Goal: Transaction & Acquisition: Purchase product/service

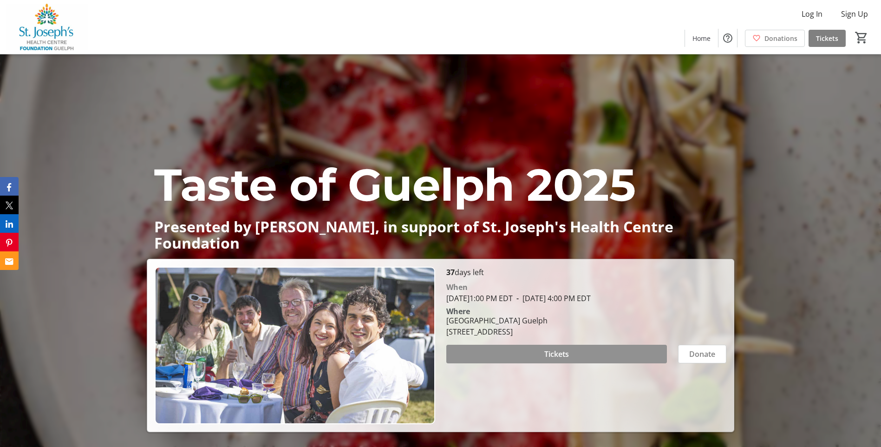
click at [557, 355] on span "Tickets" at bounding box center [557, 353] width 25 height 11
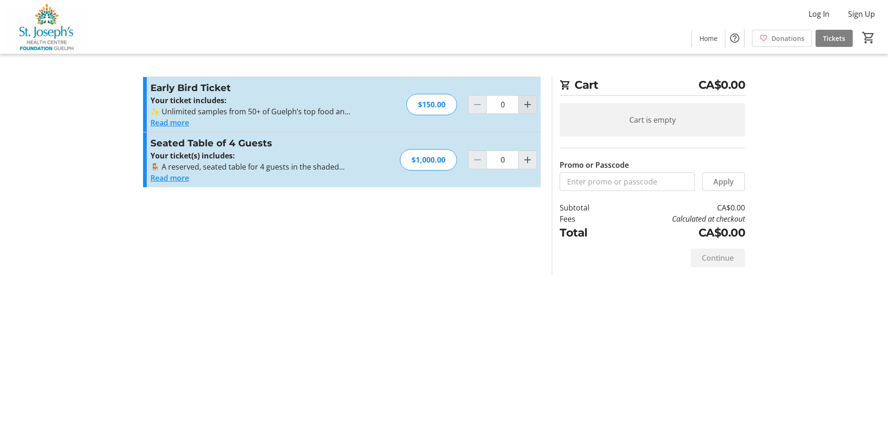
click at [526, 104] on mat-icon "Increment by one" at bounding box center [527, 104] width 11 height 11
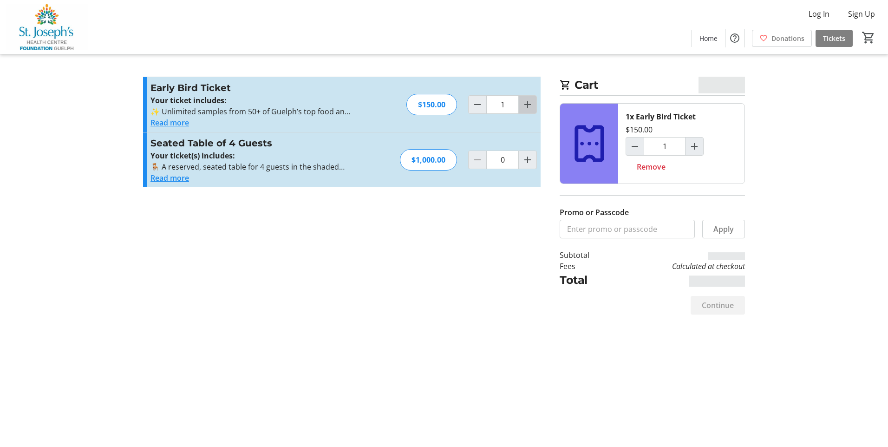
click at [526, 104] on mat-icon "Increment by one" at bounding box center [527, 104] width 11 height 11
type input "2"
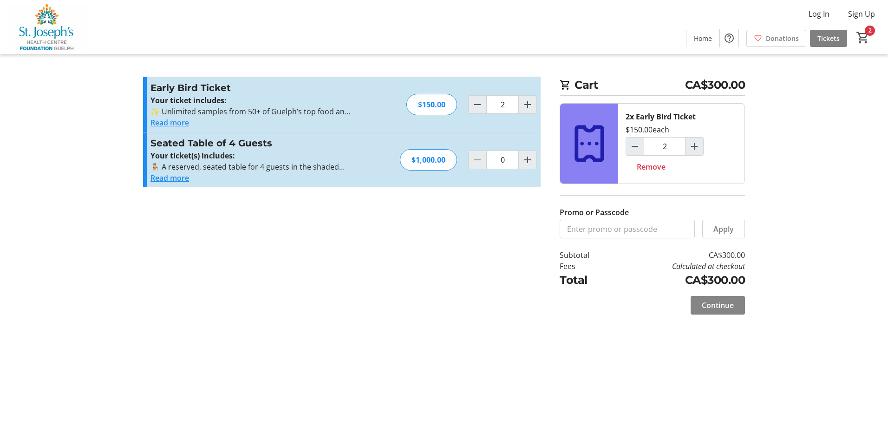
click at [719, 308] on span "Continue" at bounding box center [718, 305] width 32 height 11
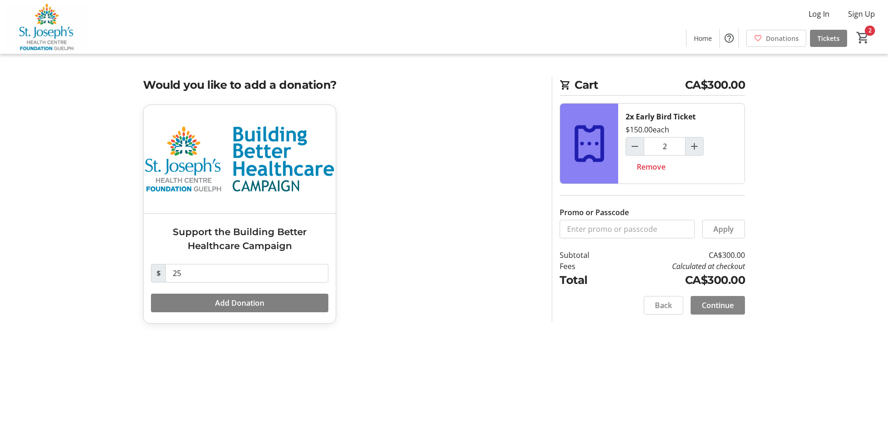
click at [708, 302] on span "Continue" at bounding box center [718, 305] width 32 height 11
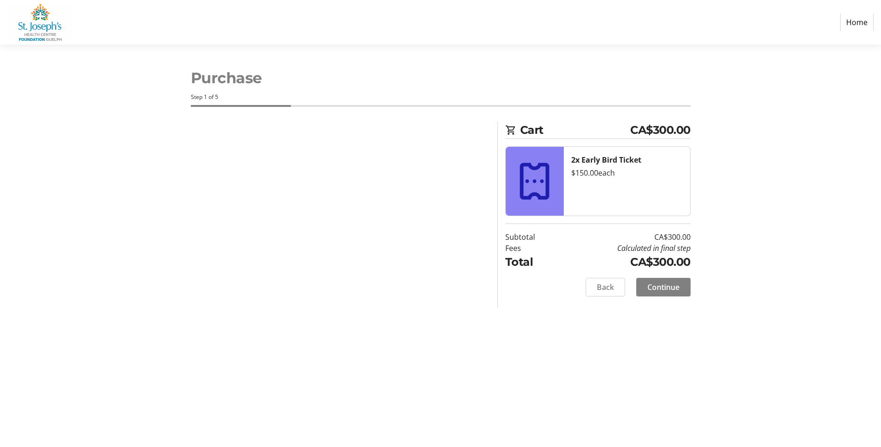
select select "CA"
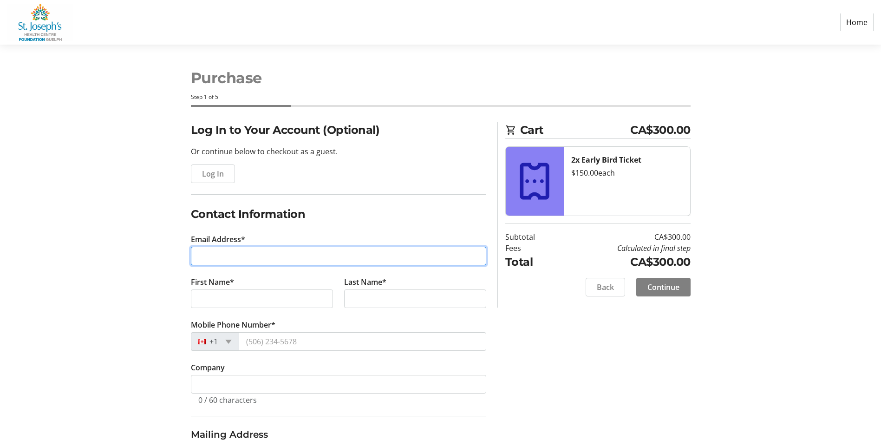
click at [207, 259] on input "Email Address*" at bounding box center [339, 256] width 296 height 19
type input "[PERSON_NAME][EMAIL_ADDRESS][DOMAIN_NAME]"
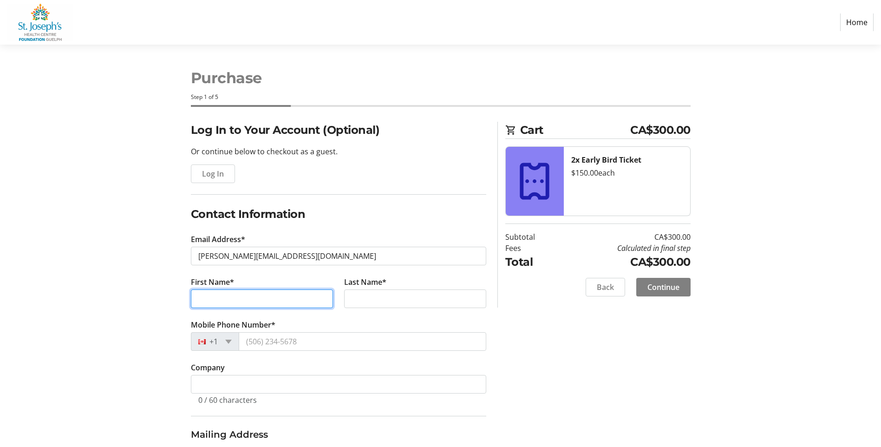
type input "[PERSON_NAME]"
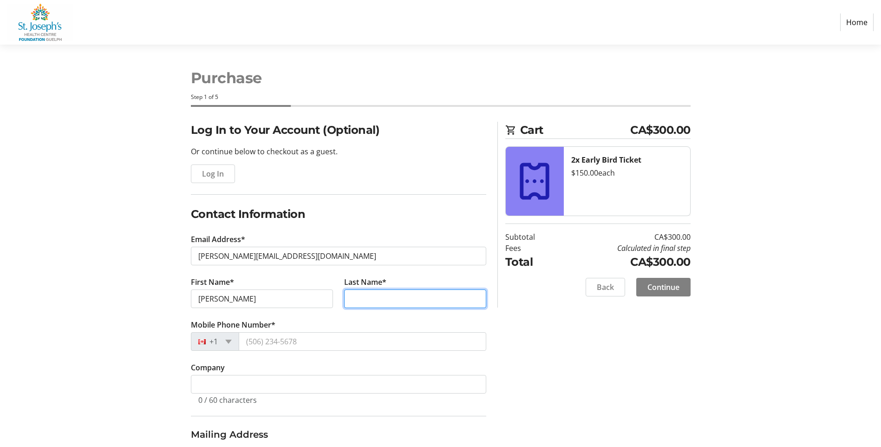
type input "Kirkwood"
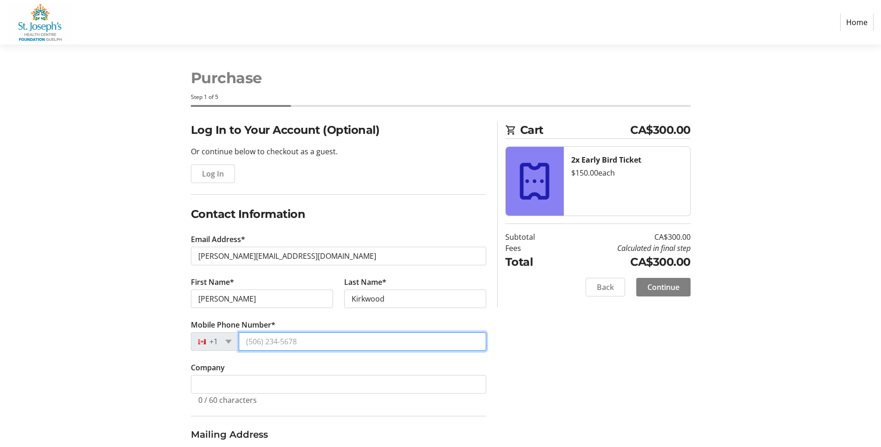
type input "[PHONE_NUMBER]"
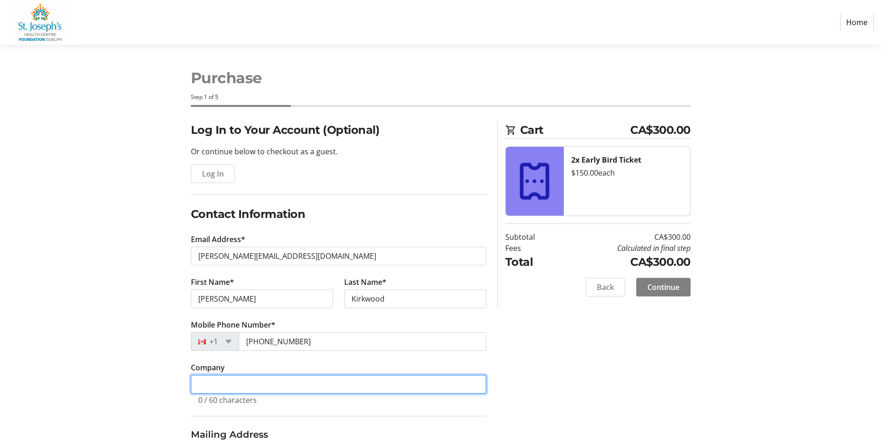
type input "Children's Foundation of Guelph and [GEOGRAPHIC_DATA]"
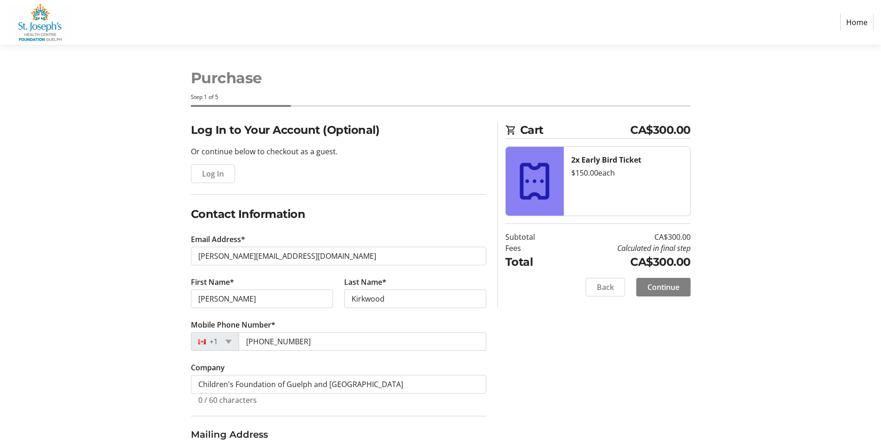
type input "[STREET_ADDRESS][PERSON_NAME]"
type input "Unit 2"
type input "Guelph"
select select "ON"
type input "N1H 6J3"
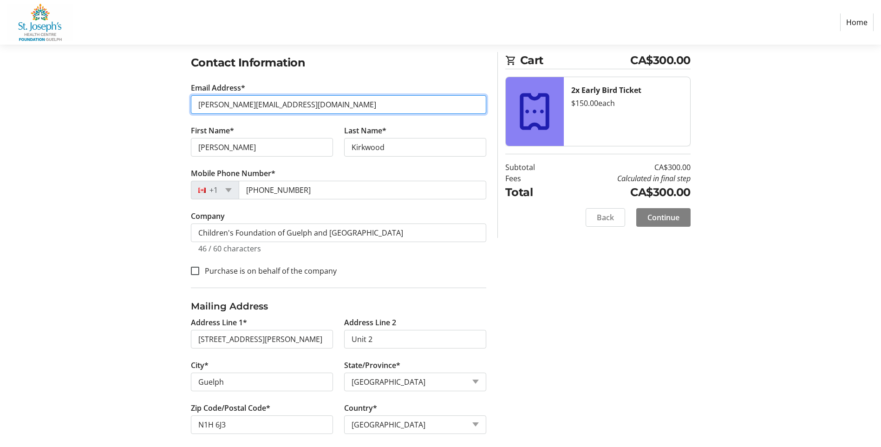
scroll to position [161, 0]
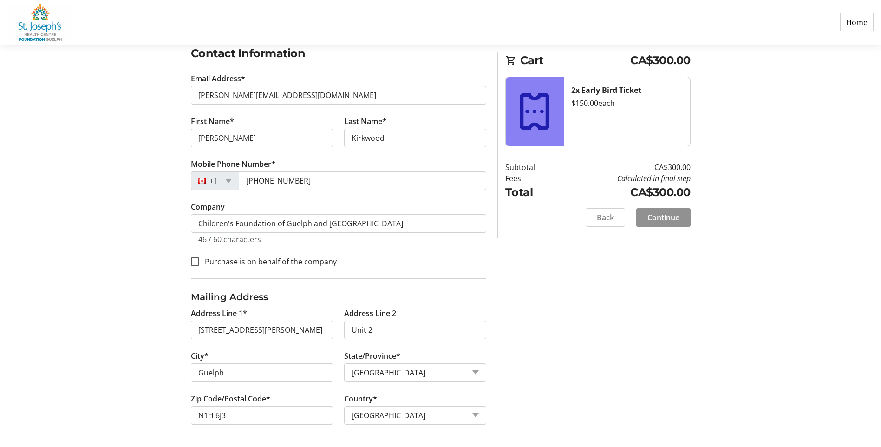
click at [665, 222] on span "Continue" at bounding box center [664, 217] width 32 height 11
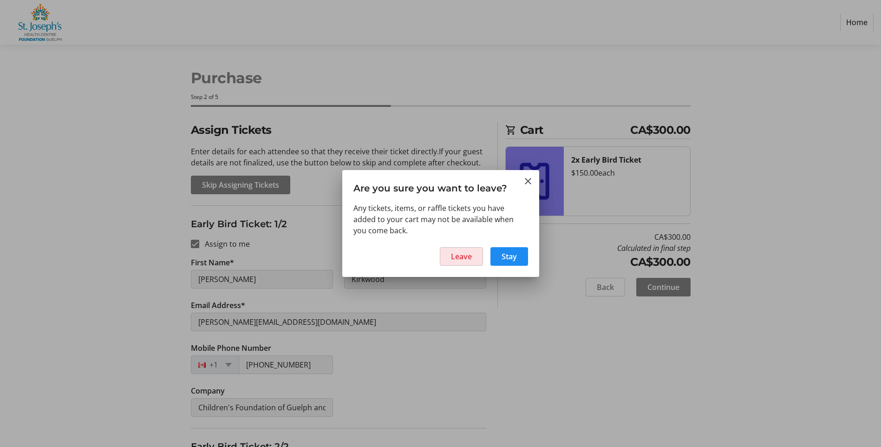
click at [456, 258] on span "Leave" at bounding box center [461, 256] width 21 height 11
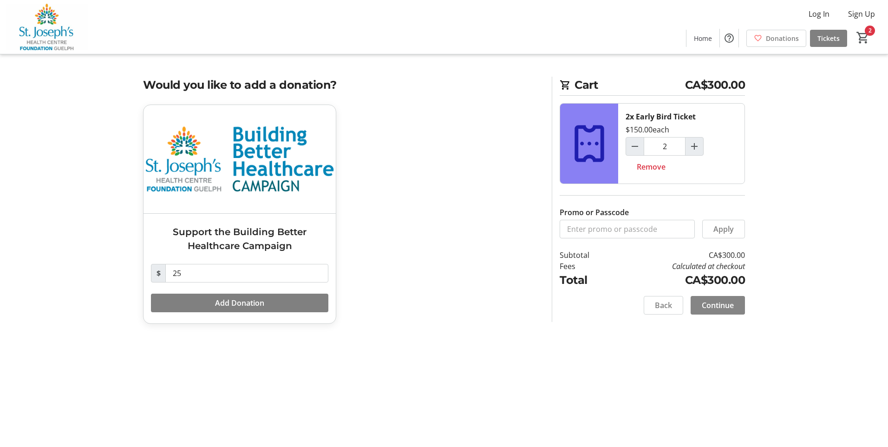
click at [723, 303] on span "Continue" at bounding box center [718, 305] width 32 height 11
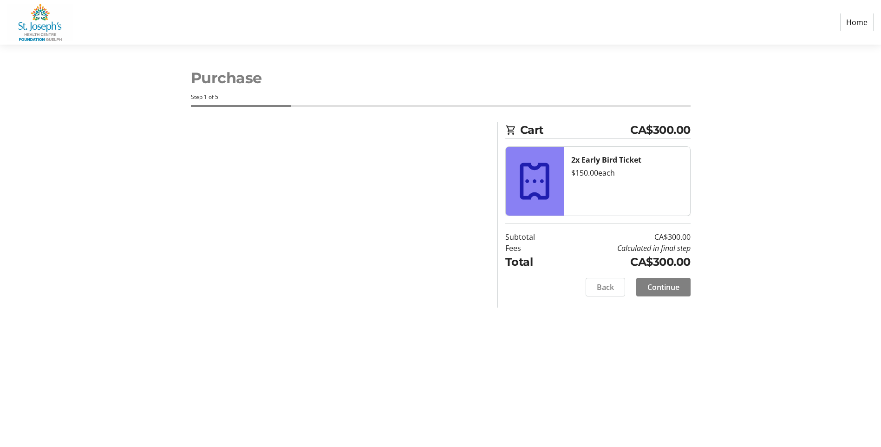
select select "CA"
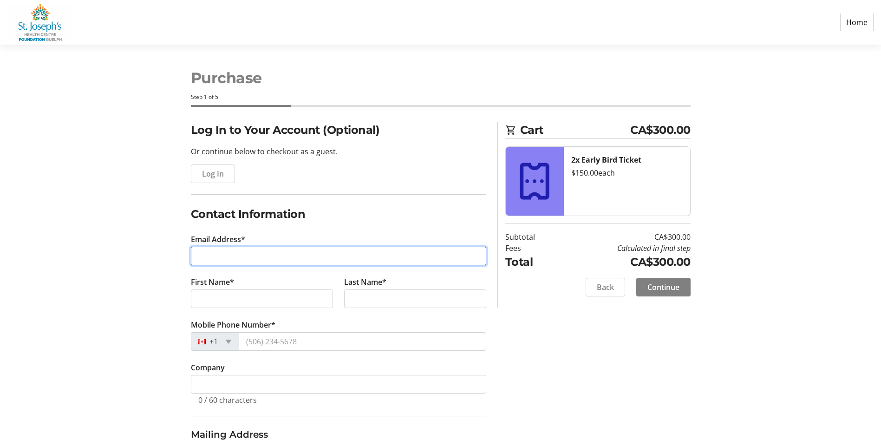
click at [218, 255] on input "Email Address*" at bounding box center [339, 256] width 296 height 19
type input "[EMAIL_ADDRESS][DOMAIN_NAME]"
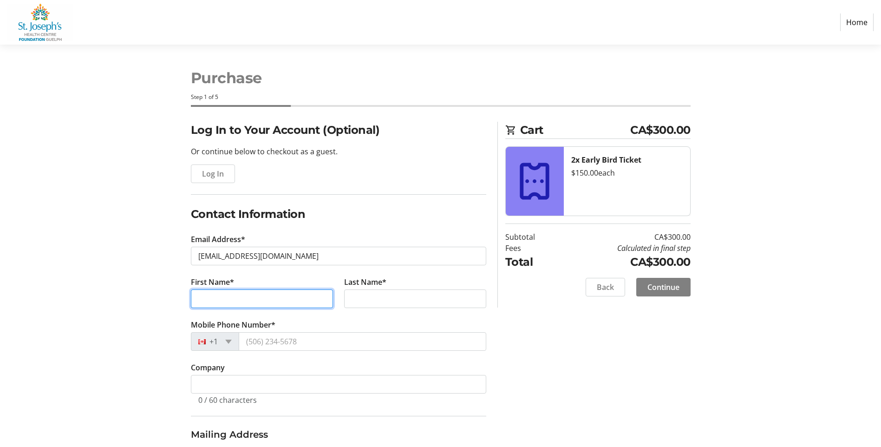
type input "[PERSON_NAME]"
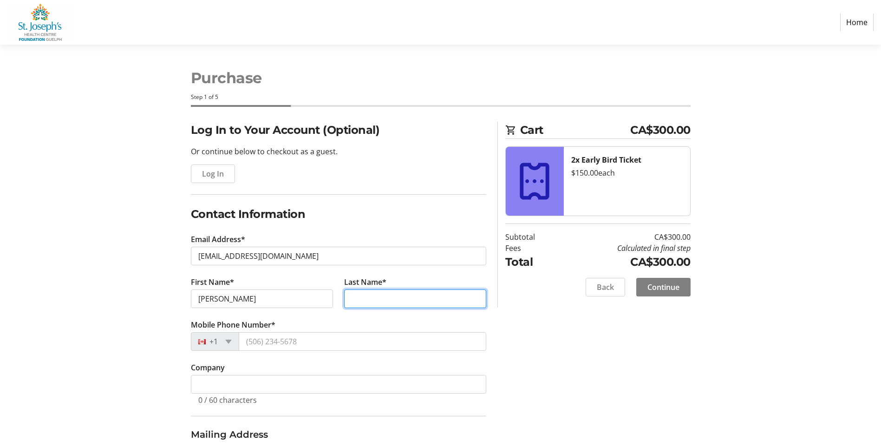
type input "Kirkwood"
type input "[STREET_ADDRESS]"
type input "Guelph"
type input "N1E 3K1"
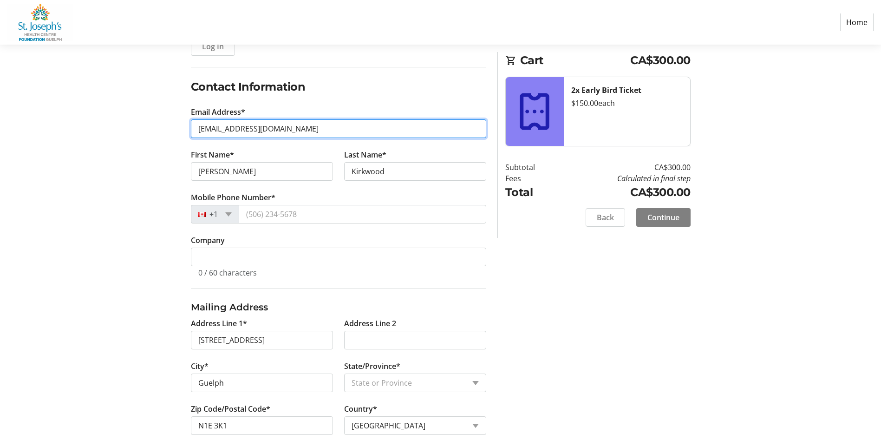
scroll to position [138, 0]
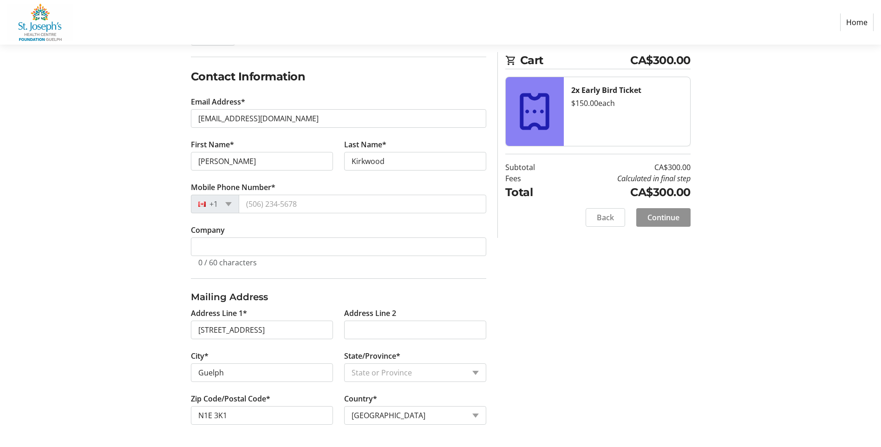
click at [671, 218] on span "Continue" at bounding box center [664, 217] width 32 height 11
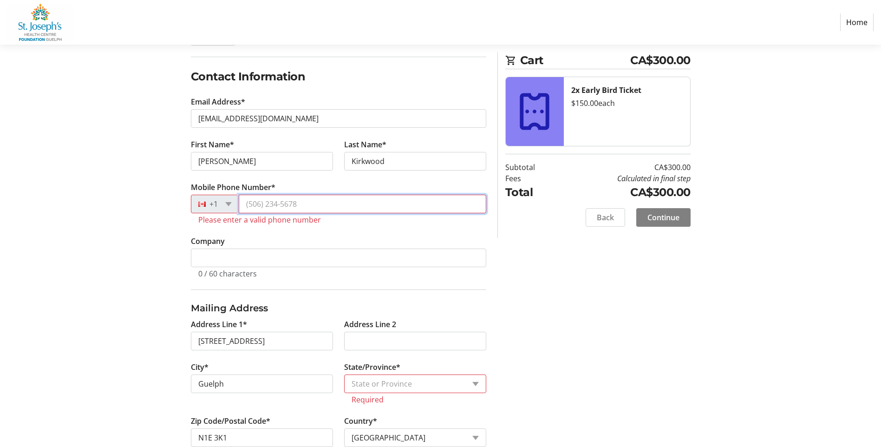
click at [268, 208] on input "Mobile Phone Number*" at bounding box center [363, 204] width 248 height 19
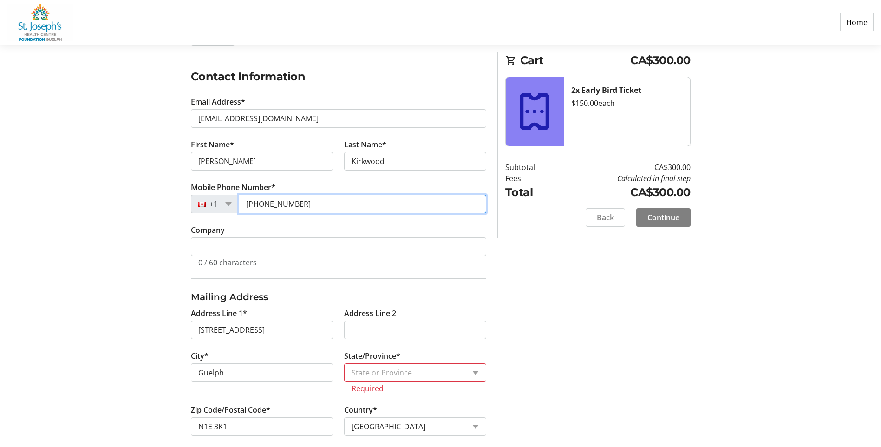
type input "[PHONE_NUMBER]"
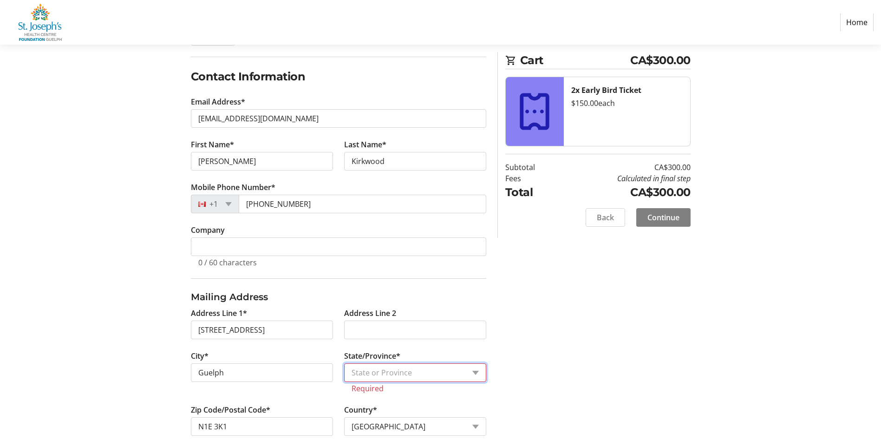
click at [474, 372] on select "State or Province State or Province [GEOGRAPHIC_DATA] [GEOGRAPHIC_DATA] [GEOGRA…" at bounding box center [415, 372] width 142 height 19
select select "ON"
click at [344, 363] on select "State or Province State or Province [GEOGRAPHIC_DATA] [GEOGRAPHIC_DATA] [GEOGRA…" at bounding box center [415, 372] width 142 height 19
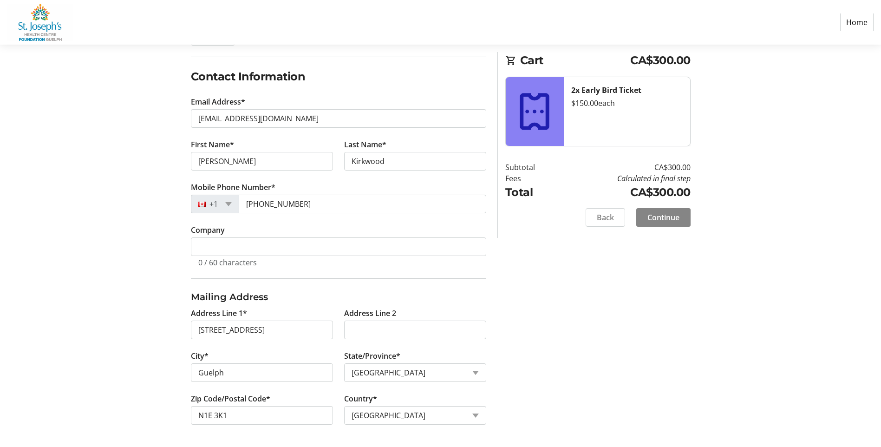
click at [668, 214] on span "Continue" at bounding box center [664, 217] width 32 height 11
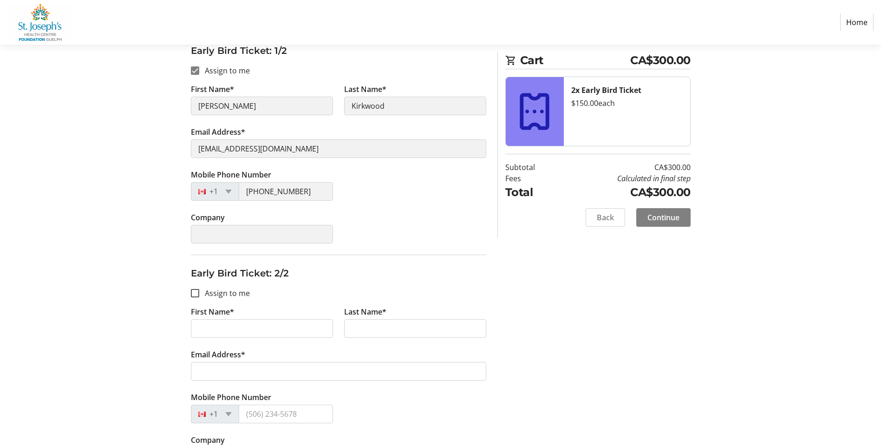
scroll to position [157, 0]
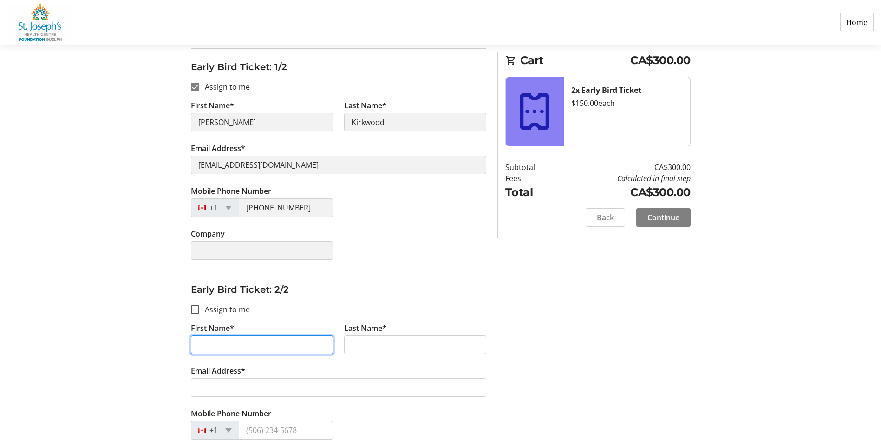
drag, startPoint x: 205, startPoint y: 340, endPoint x: 196, endPoint y: 327, distance: 16.3
click at [205, 340] on input "First Name*" at bounding box center [262, 344] width 142 height 19
type input "Indu"
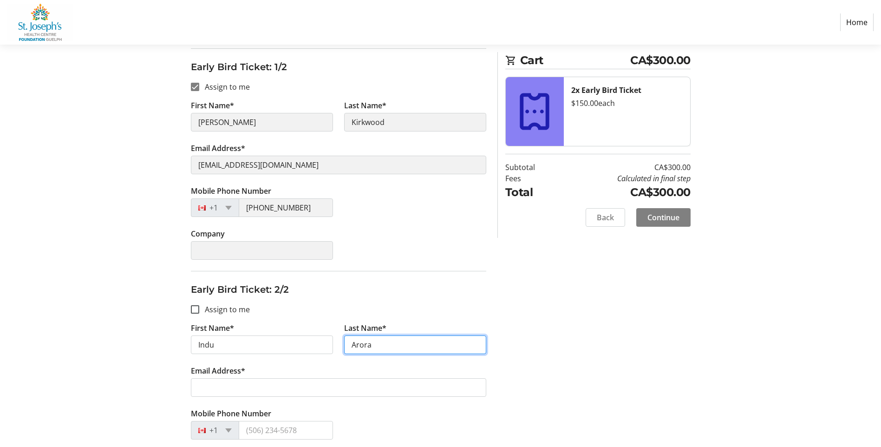
type input "Arora"
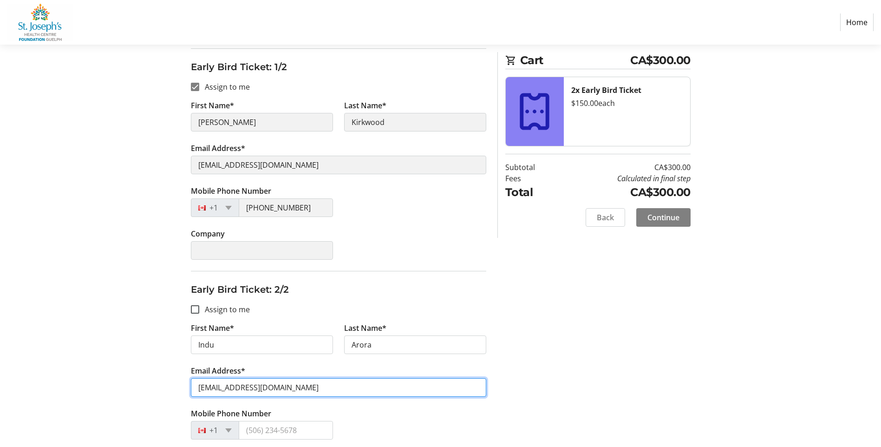
type input "[EMAIL_ADDRESS][DOMAIN_NAME]"
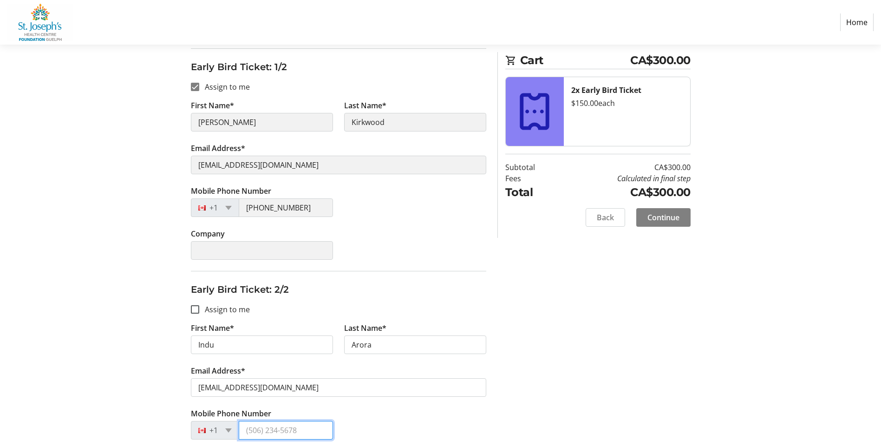
type input "8"
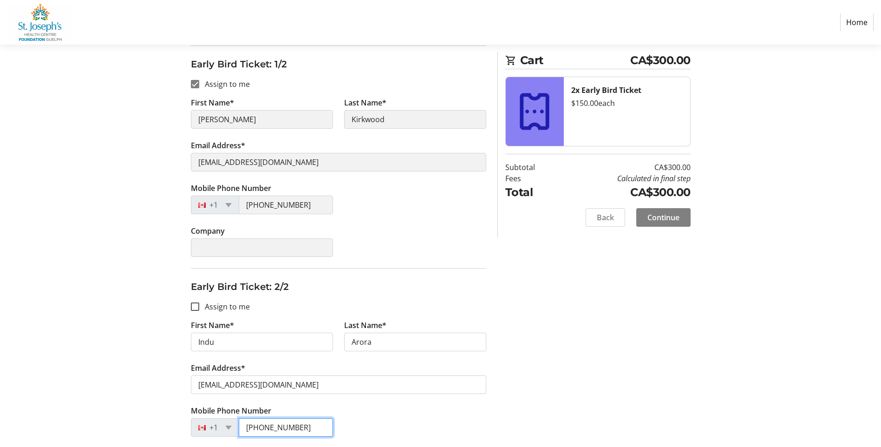
scroll to position [204, 0]
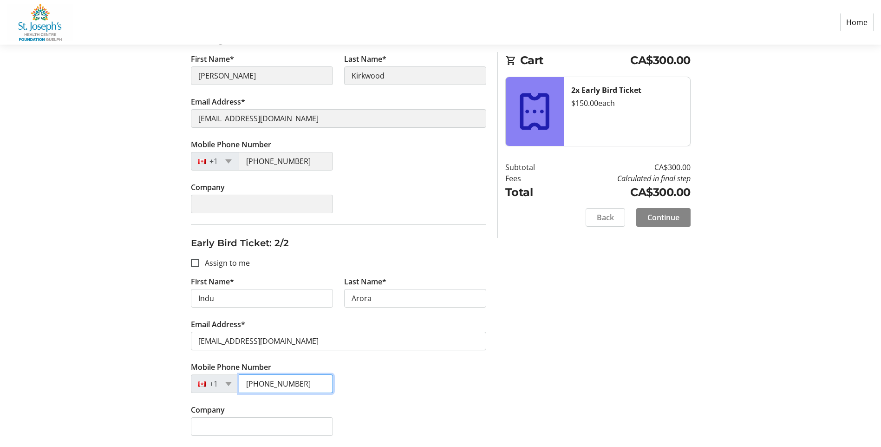
type input "[PHONE_NUMBER]"
click at [660, 223] on span at bounding box center [664, 217] width 54 height 22
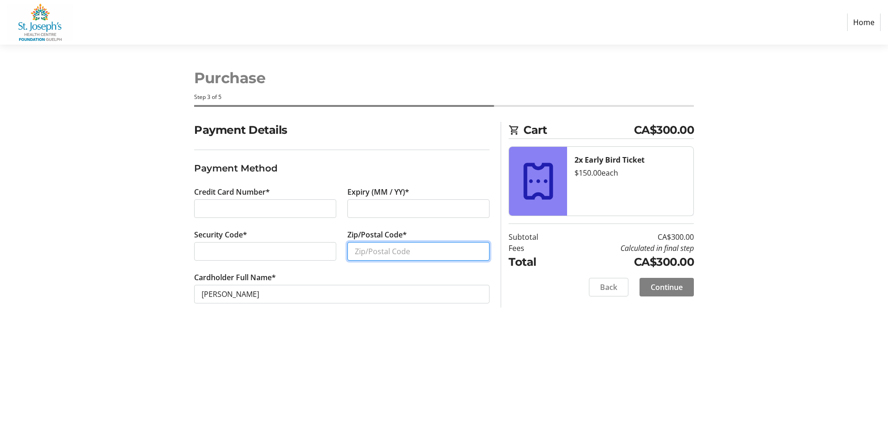
click at [358, 252] on input "Zip/Postal Code*" at bounding box center [419, 251] width 142 height 19
type input "N1E 3K1"
click at [666, 289] on span "Continue" at bounding box center [667, 287] width 32 height 11
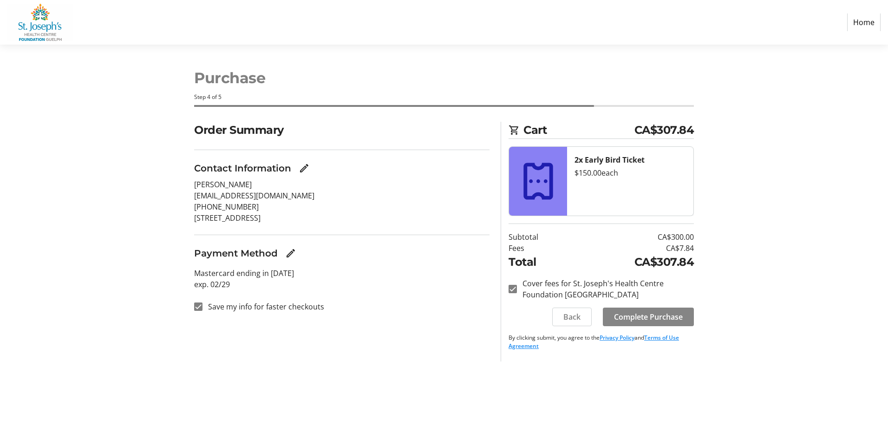
click at [637, 319] on span "Complete Purchase" at bounding box center [648, 316] width 69 height 11
